Goal: Find specific page/section: Find specific page/section

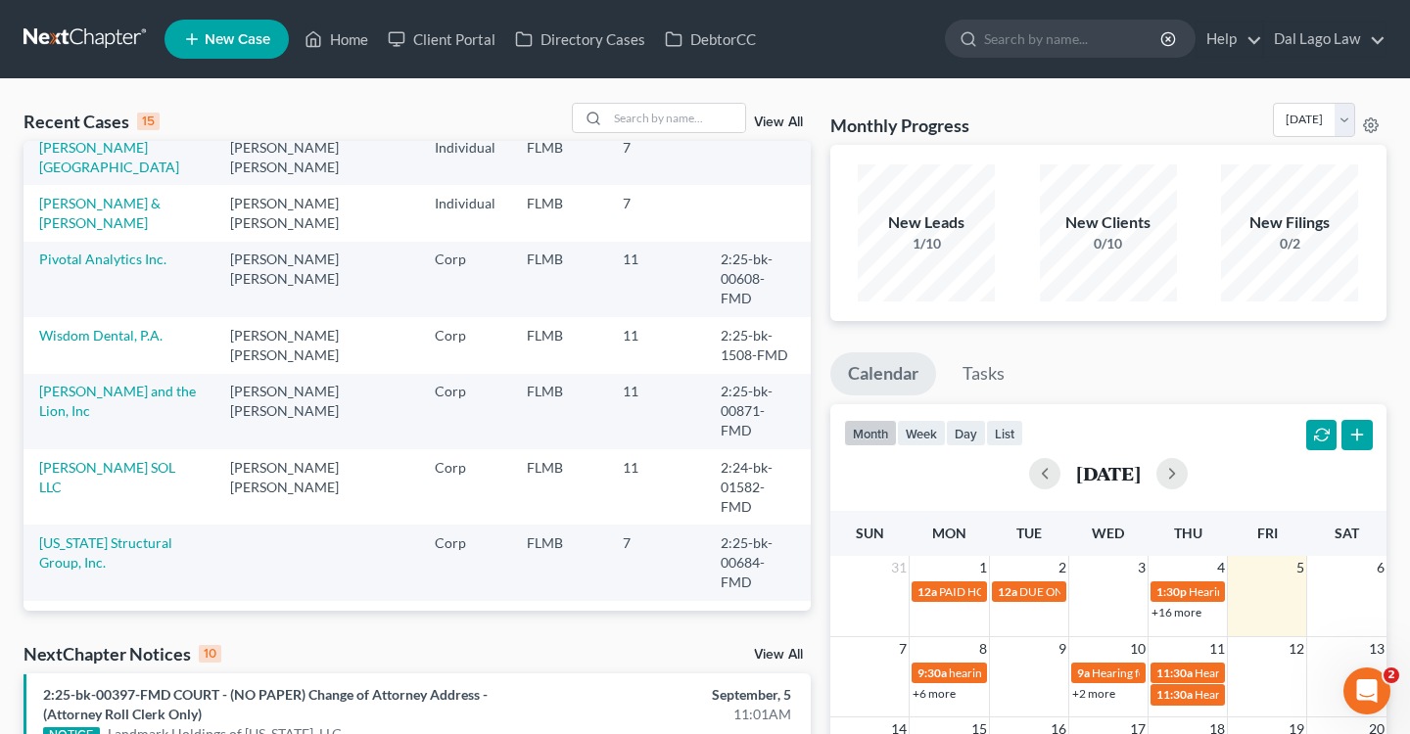
scroll to position [119, 0]
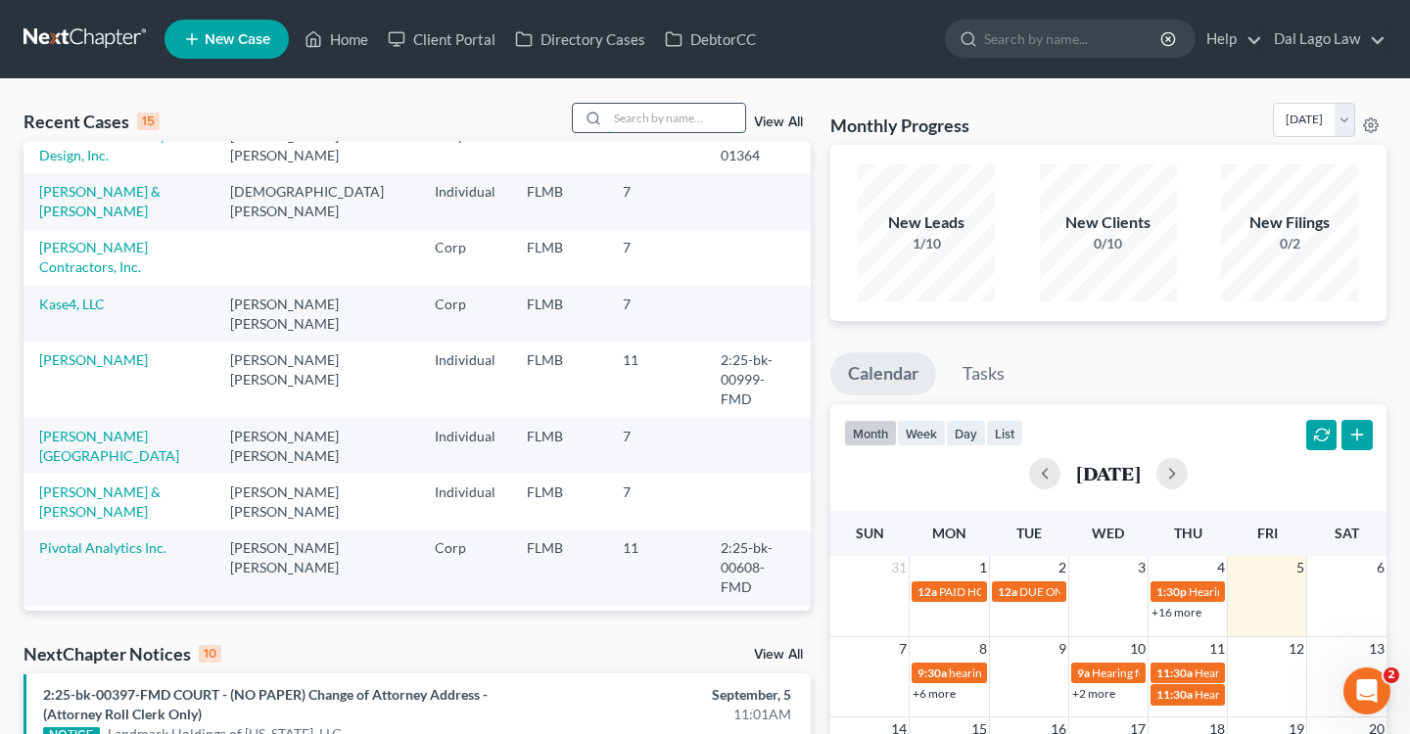
click at [674, 110] on input "search" at bounding box center [676, 118] width 137 height 28
type input "wisdom"
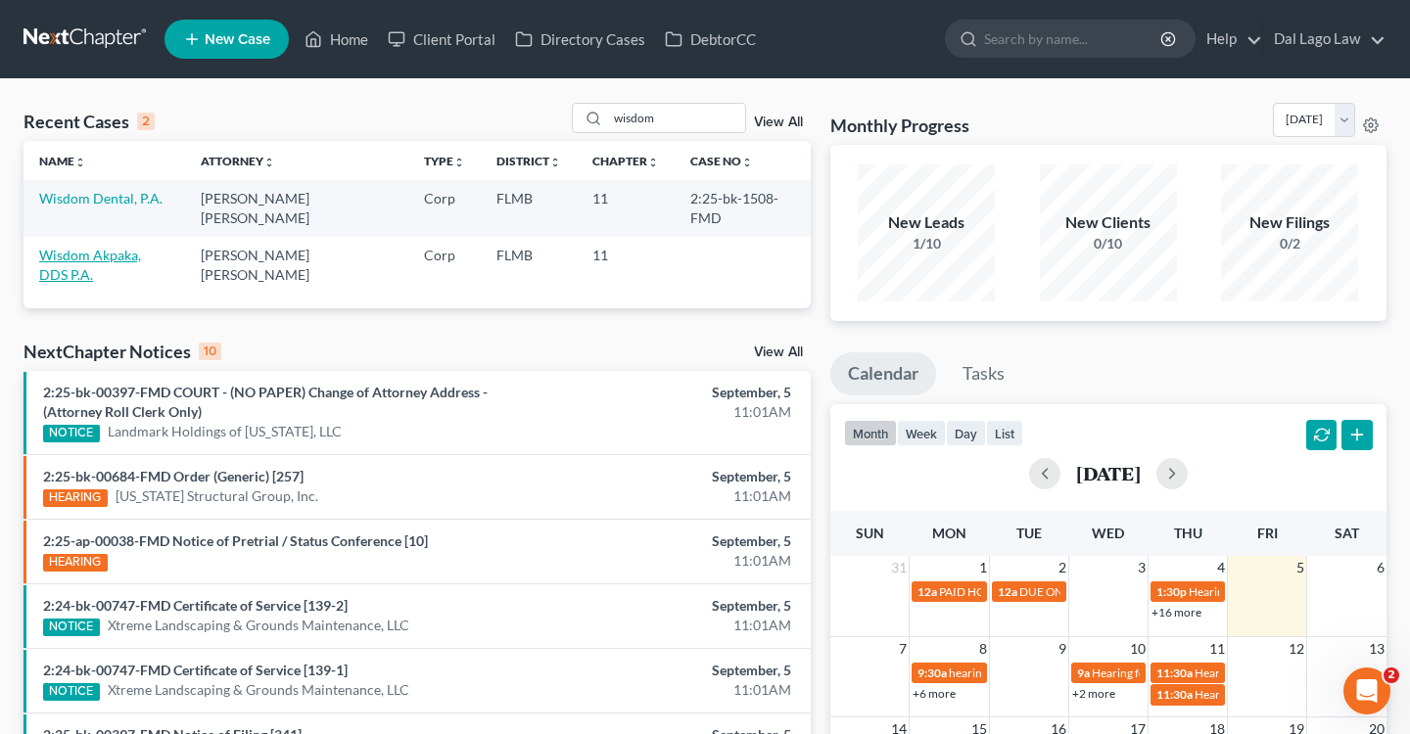
click at [140, 247] on link "Wisdom Akpaka, DDS P.A." at bounding box center [90, 265] width 102 height 36
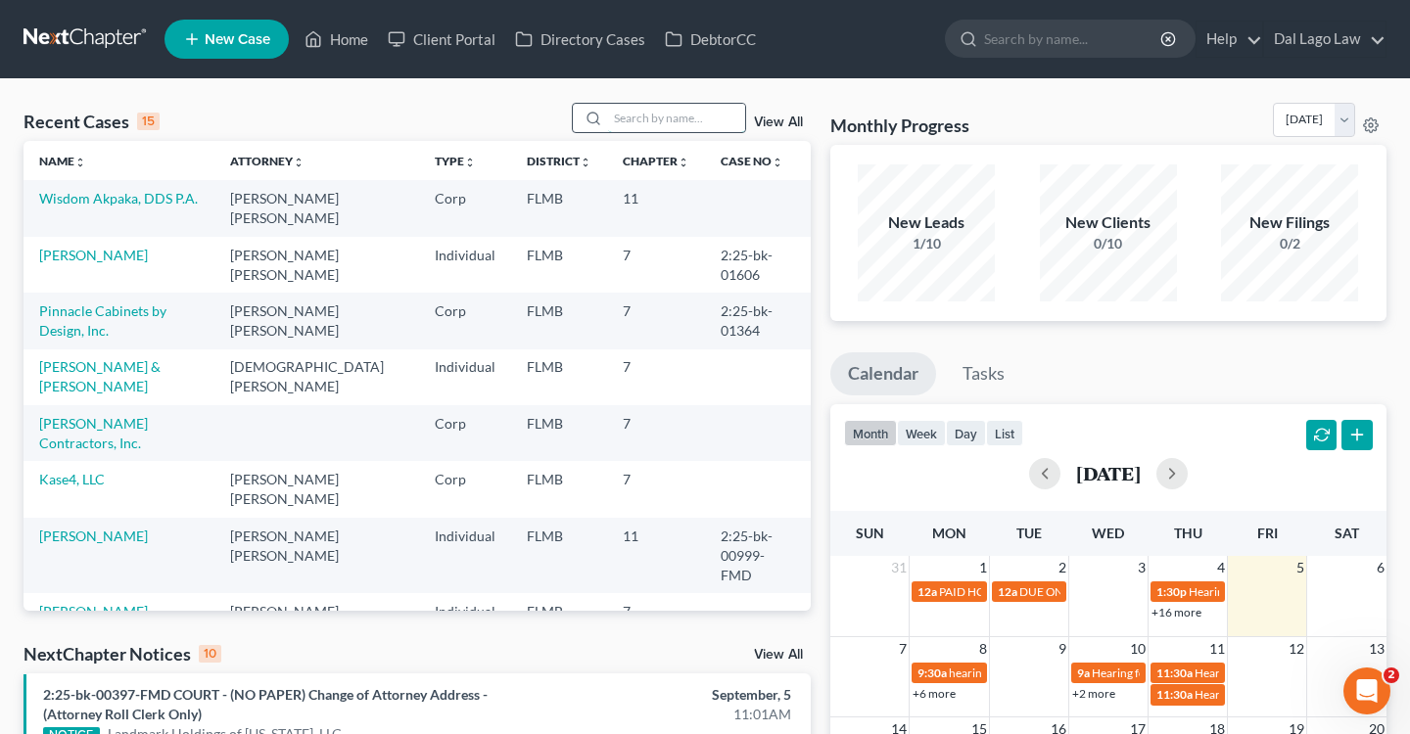
click at [653, 121] on input "search" at bounding box center [676, 118] width 137 height 28
type input "wisdom"
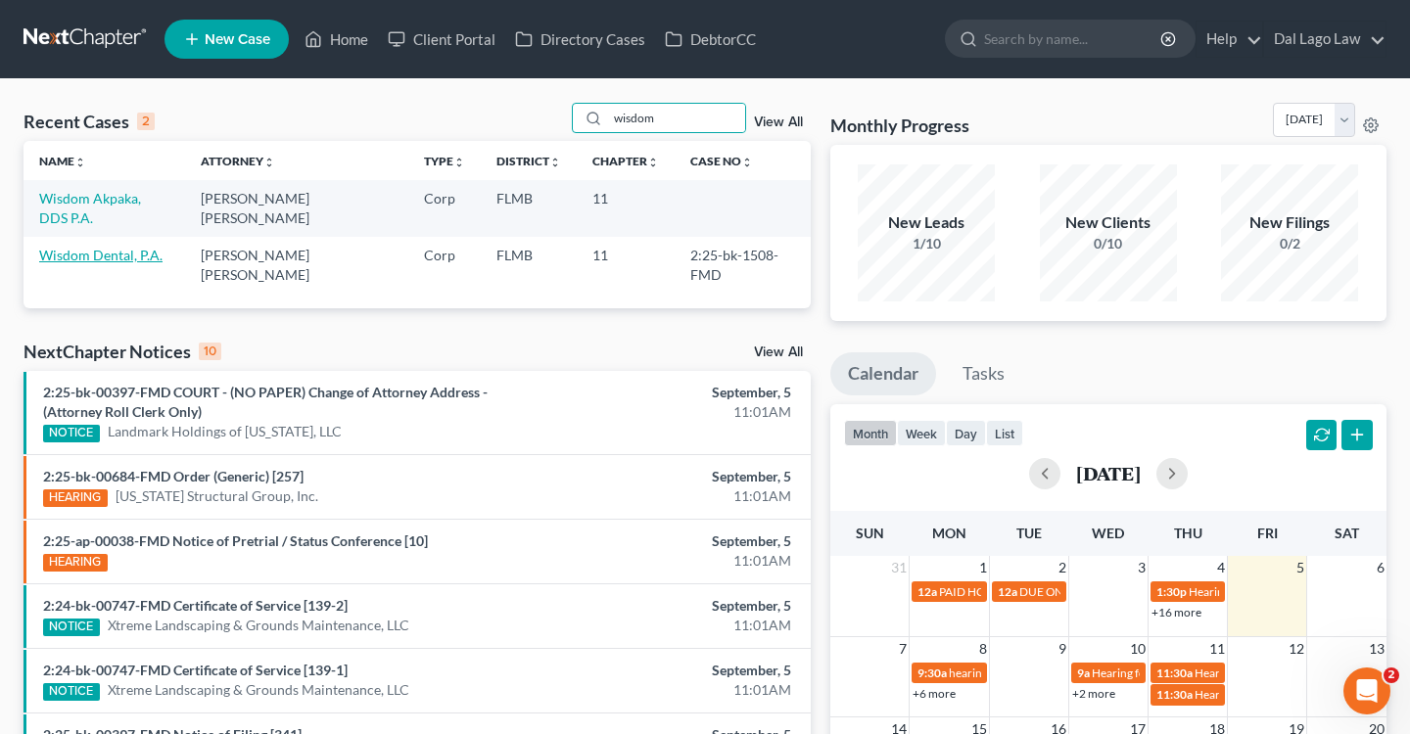
click at [135, 247] on link "Wisdom Dental, P.A." at bounding box center [100, 255] width 123 height 17
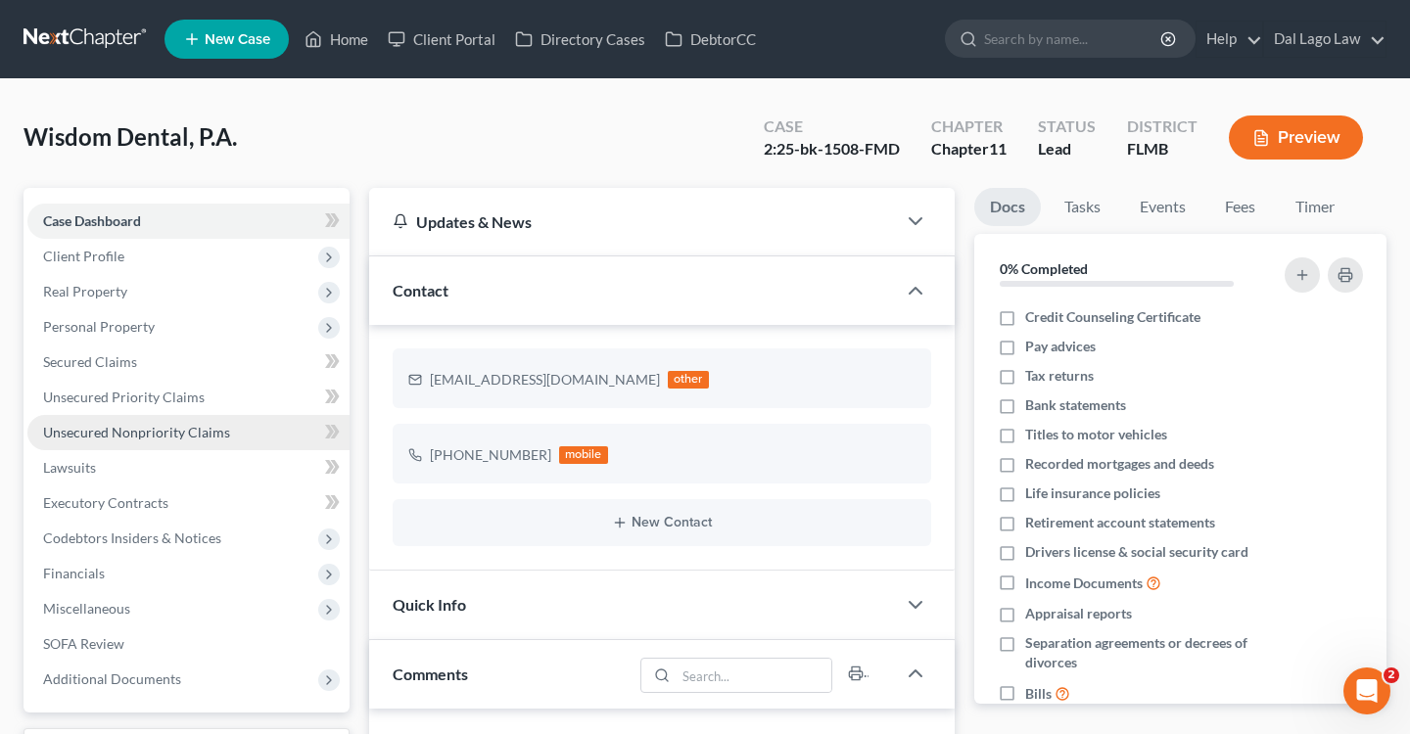
scroll to position [771, 0]
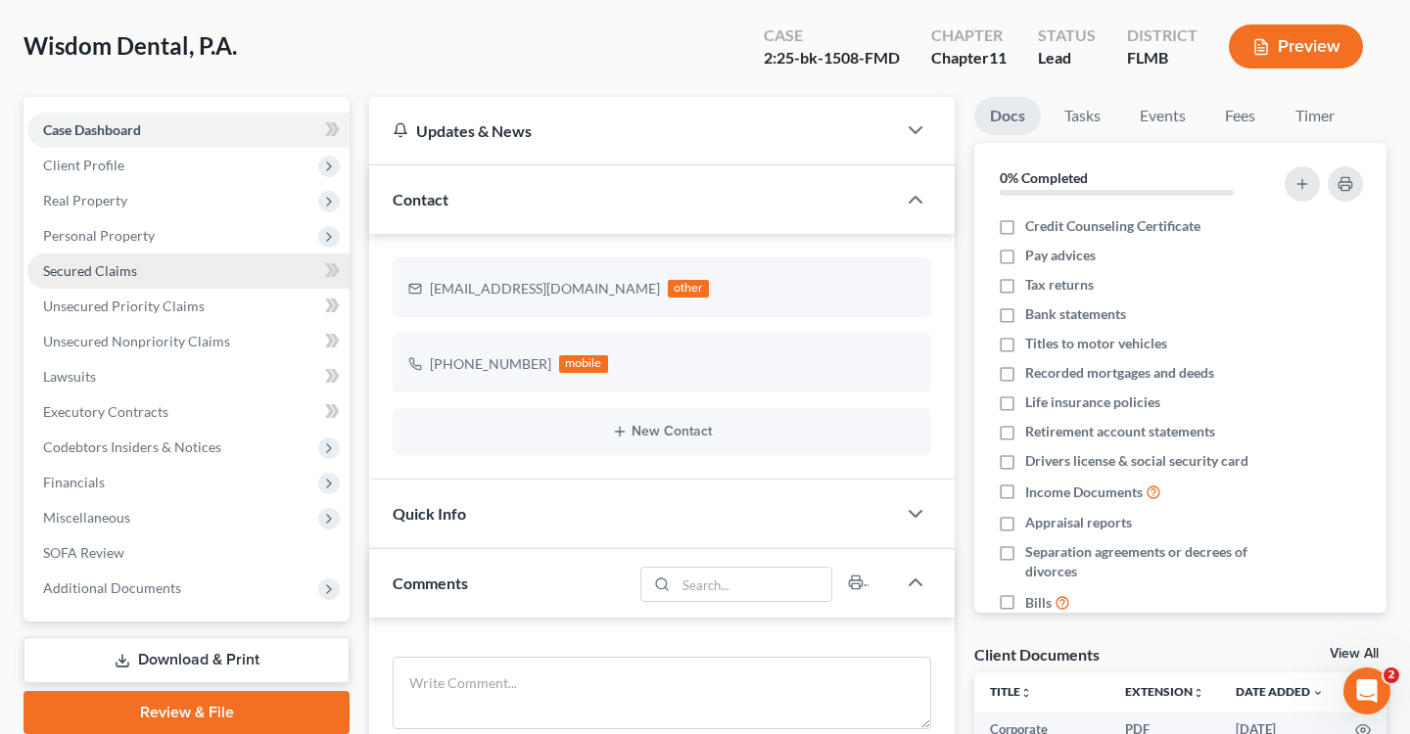
click at [141, 260] on link "Secured Claims" at bounding box center [188, 271] width 322 height 35
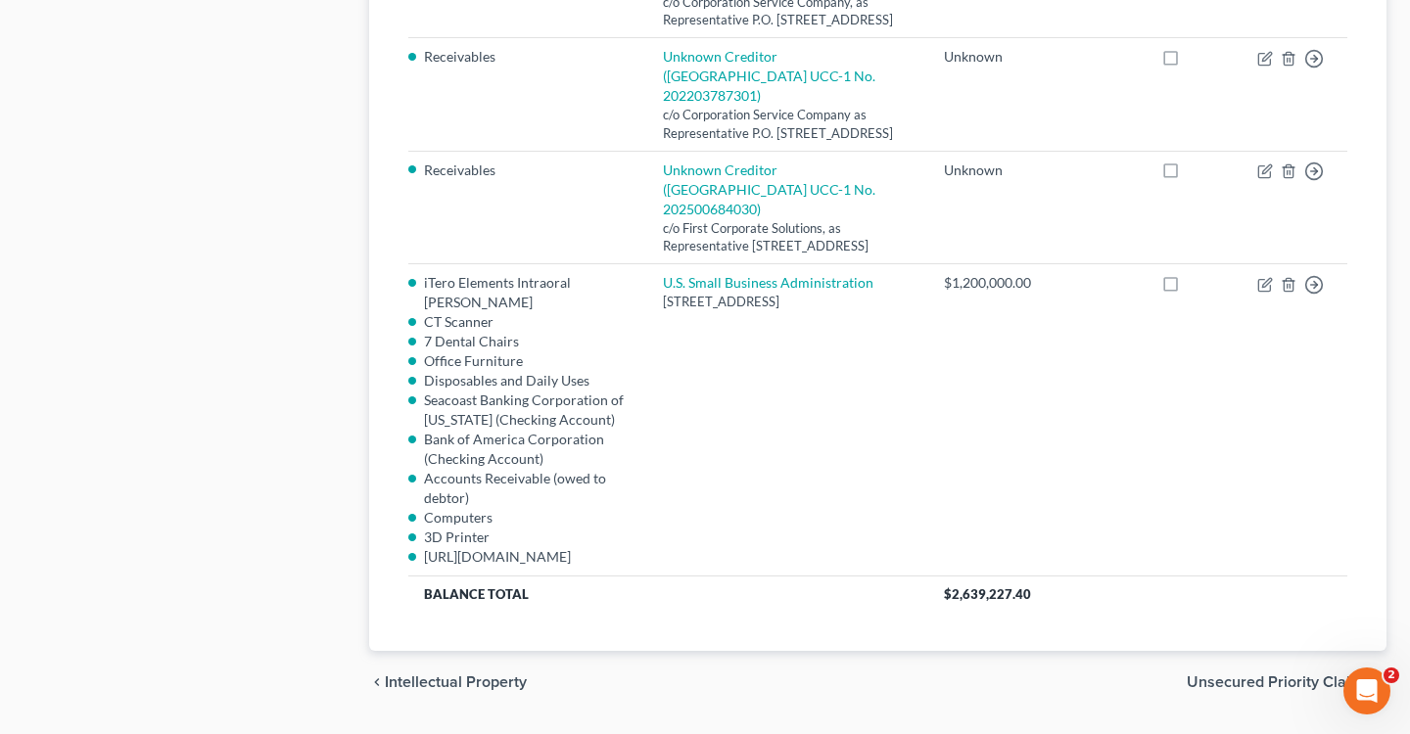
scroll to position [2681, 0]
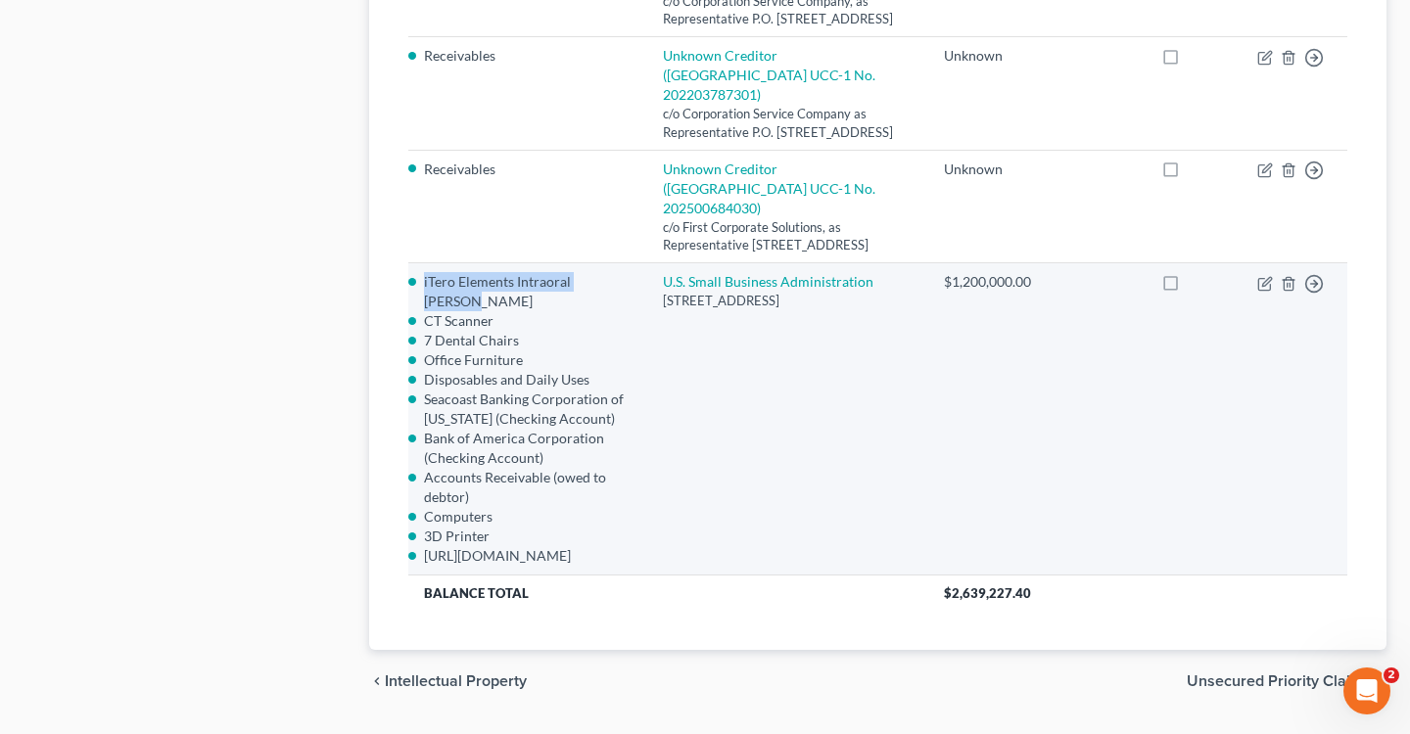
drag, startPoint x: 425, startPoint y: 320, endPoint x: 622, endPoint y: 322, distance: 196.8
click at [622, 311] on li "iTero Elements Intraoral [PERSON_NAME]" at bounding box center [528, 291] width 208 height 39
copy li "iTero Elements Intraoral [PERSON_NAME]"
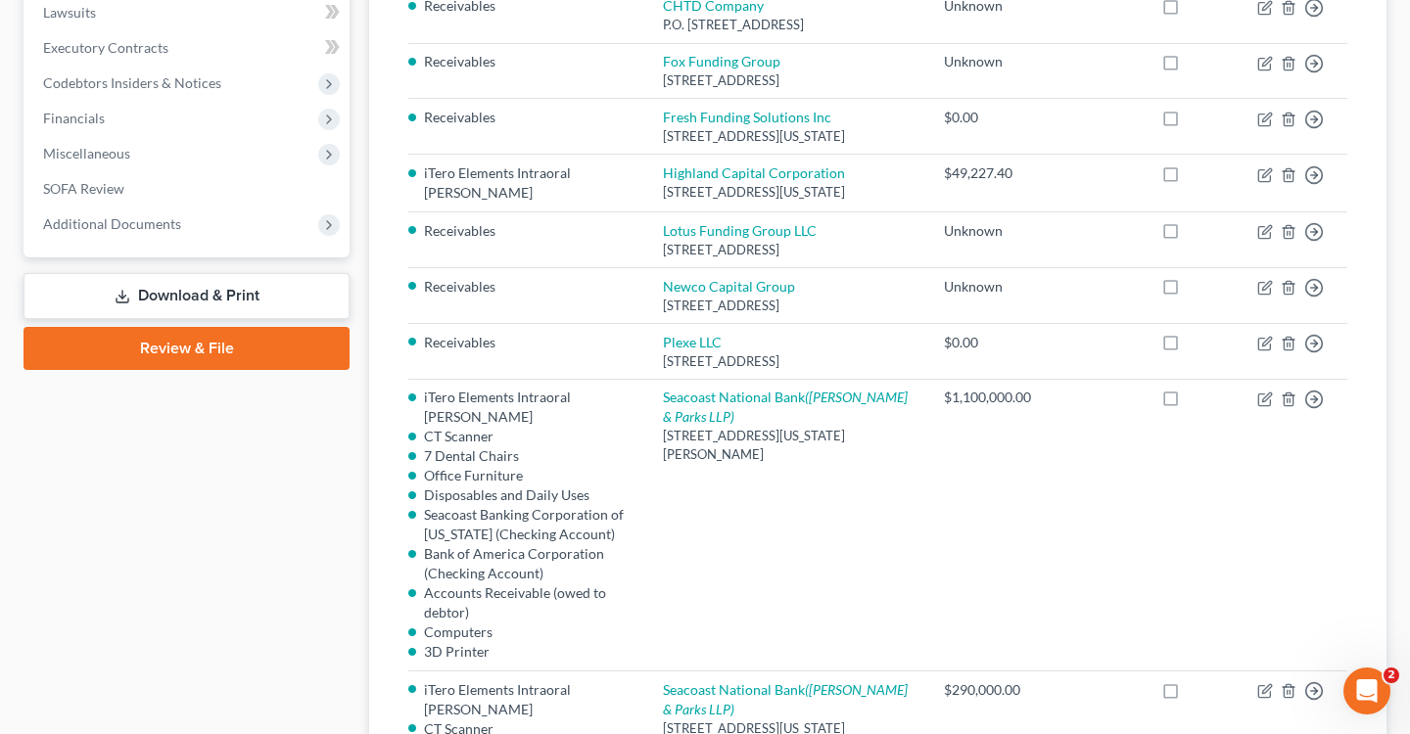
scroll to position [338, 0]
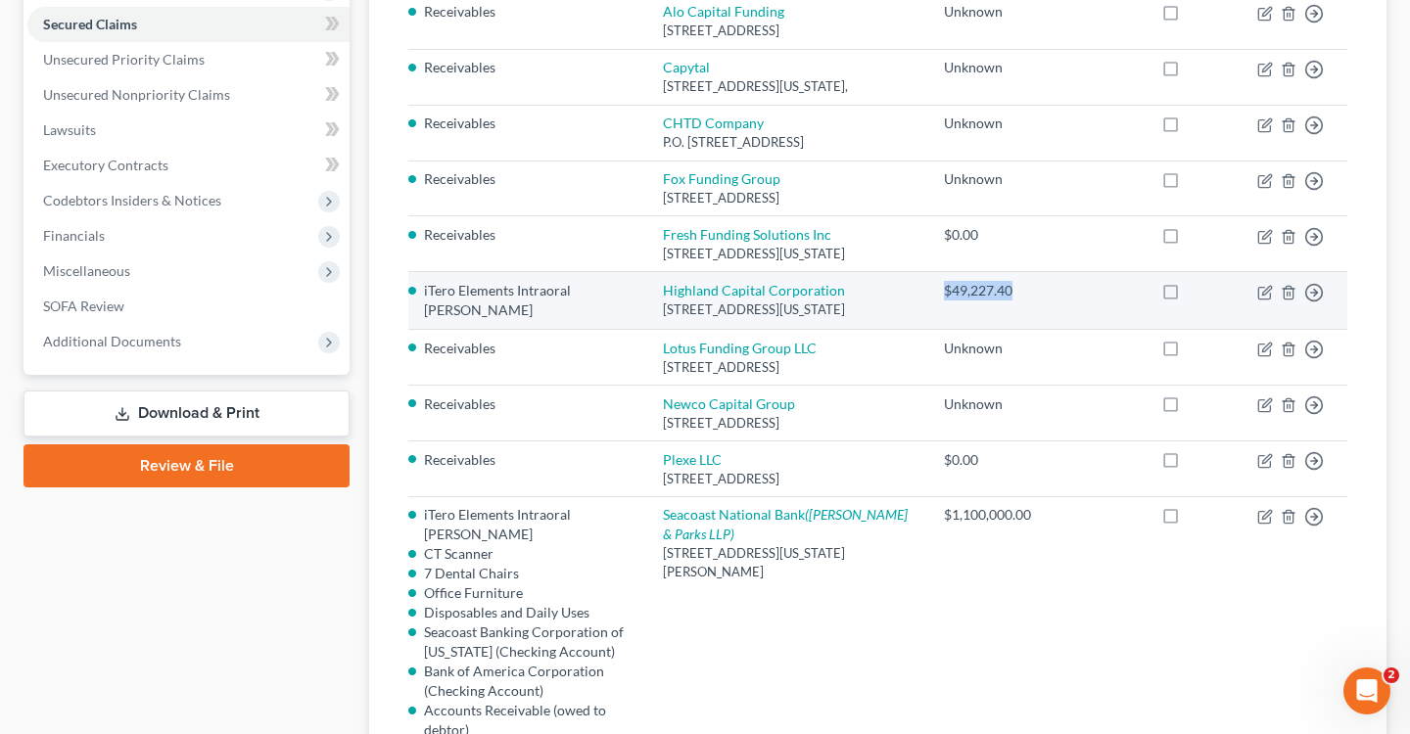
drag, startPoint x: 1046, startPoint y: 334, endPoint x: 948, endPoint y: 335, distance: 98.9
click at [948, 329] on td "$49,227.40" at bounding box center [987, 300] width 118 height 57
copy div "$49,227.40"
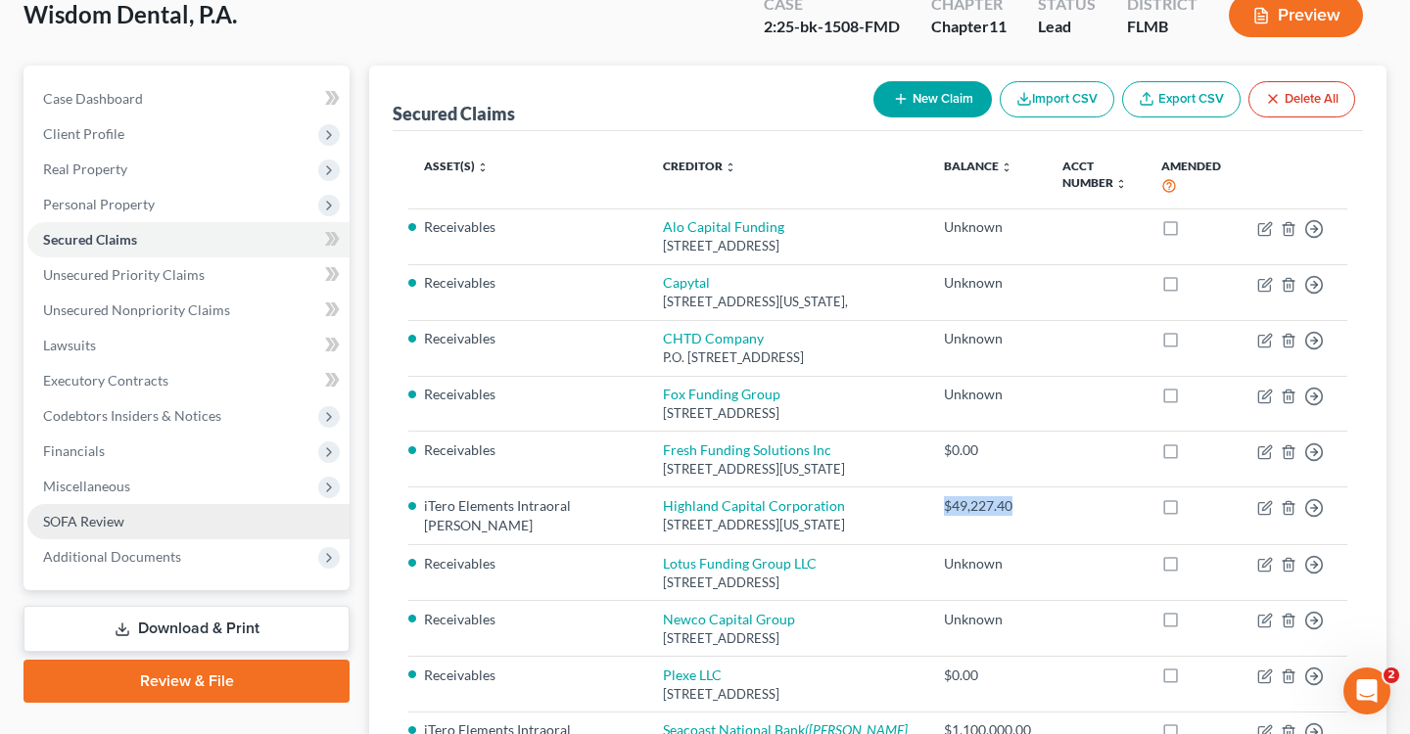
scroll to position [0, 0]
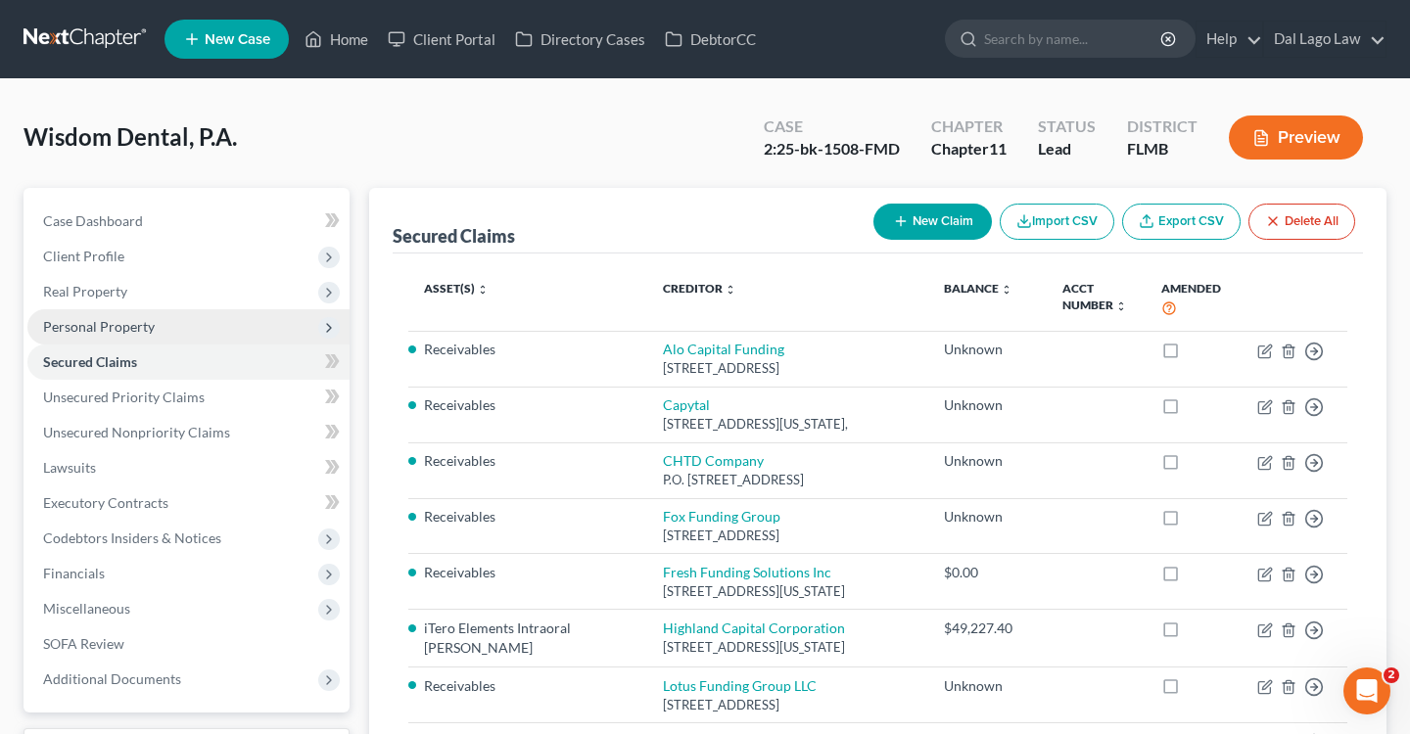
click at [135, 311] on span "Personal Property" at bounding box center [188, 326] width 322 height 35
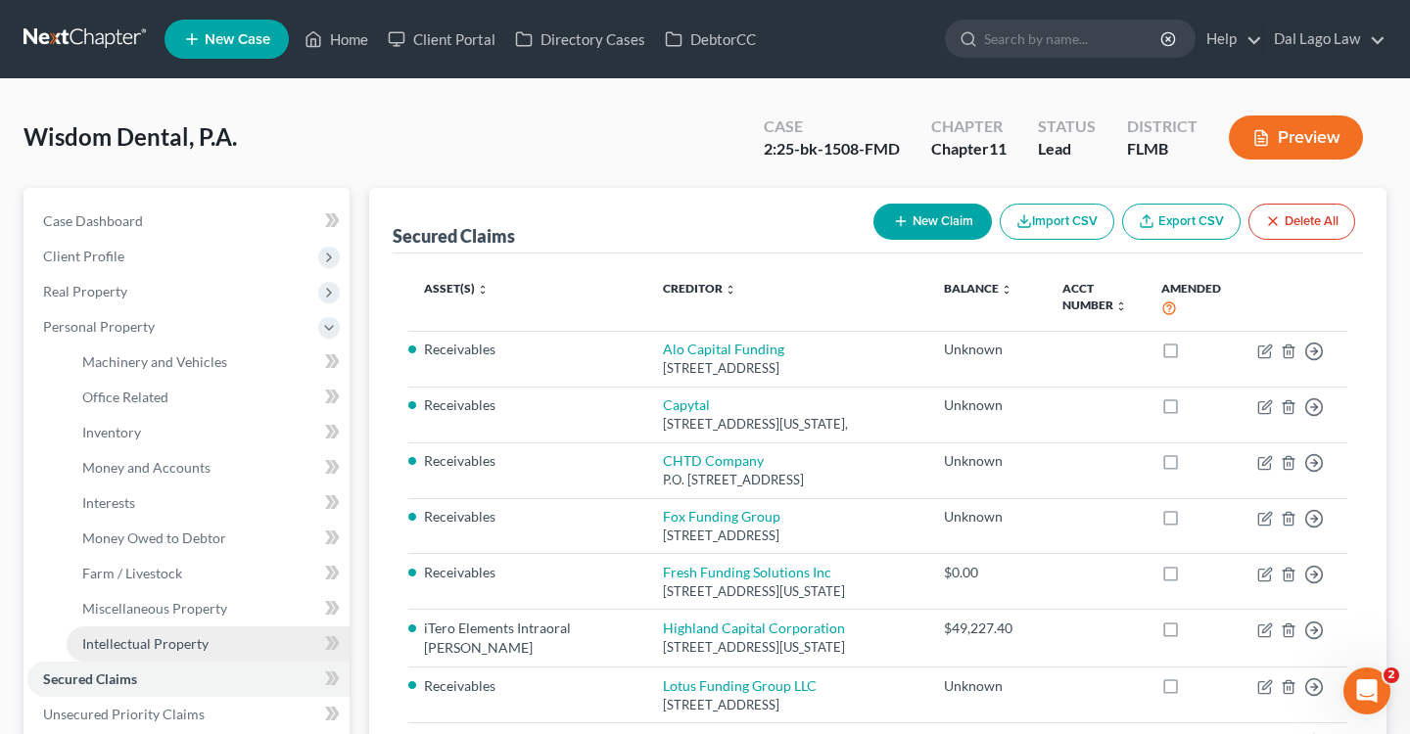
scroll to position [75, 0]
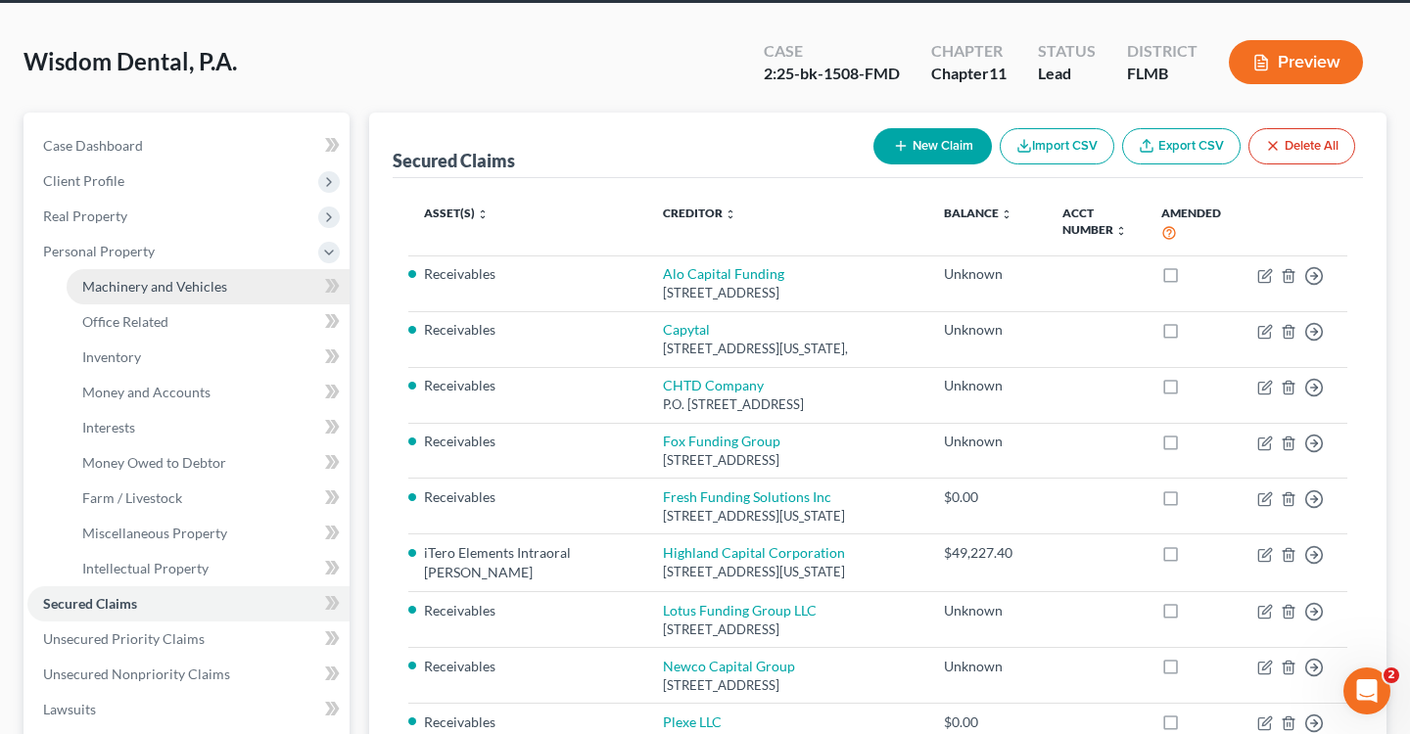
click at [162, 284] on span "Machinery and Vehicles" at bounding box center [154, 286] width 145 height 17
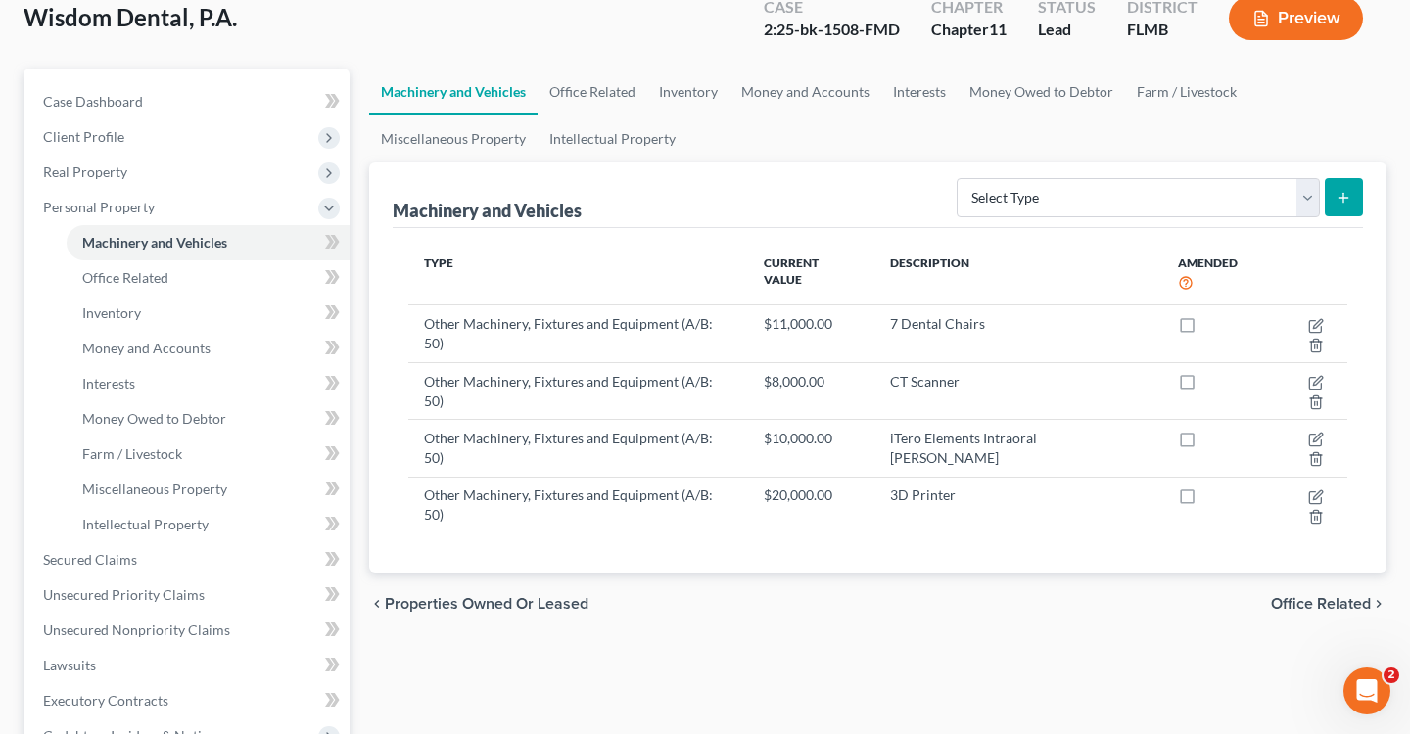
scroll to position [133, 0]
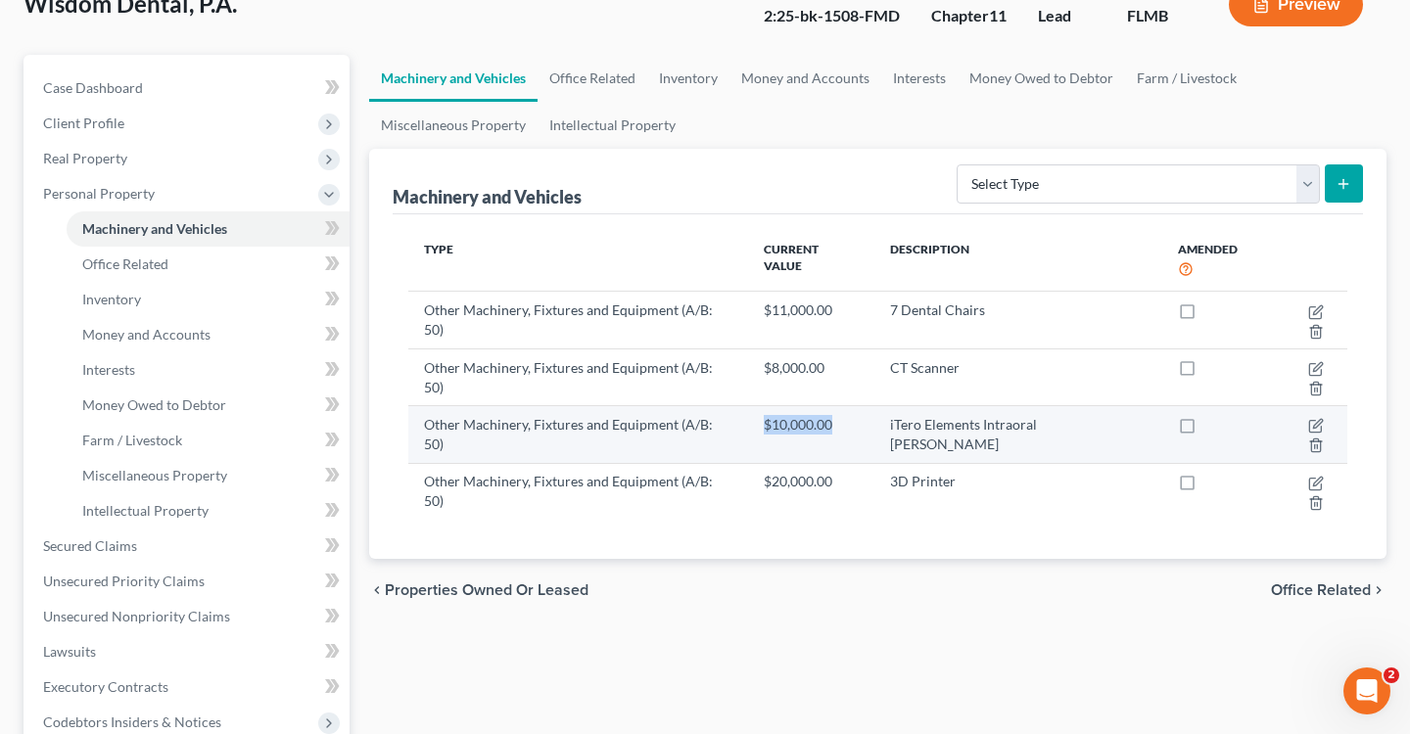
drag, startPoint x: 781, startPoint y: 368, endPoint x: 876, endPoint y: 368, distance: 95.0
click at [874, 406] on td "$10,000.00" at bounding box center [811, 434] width 126 height 57
copy td "$10,000.00"
